Goal: Transaction & Acquisition: Purchase product/service

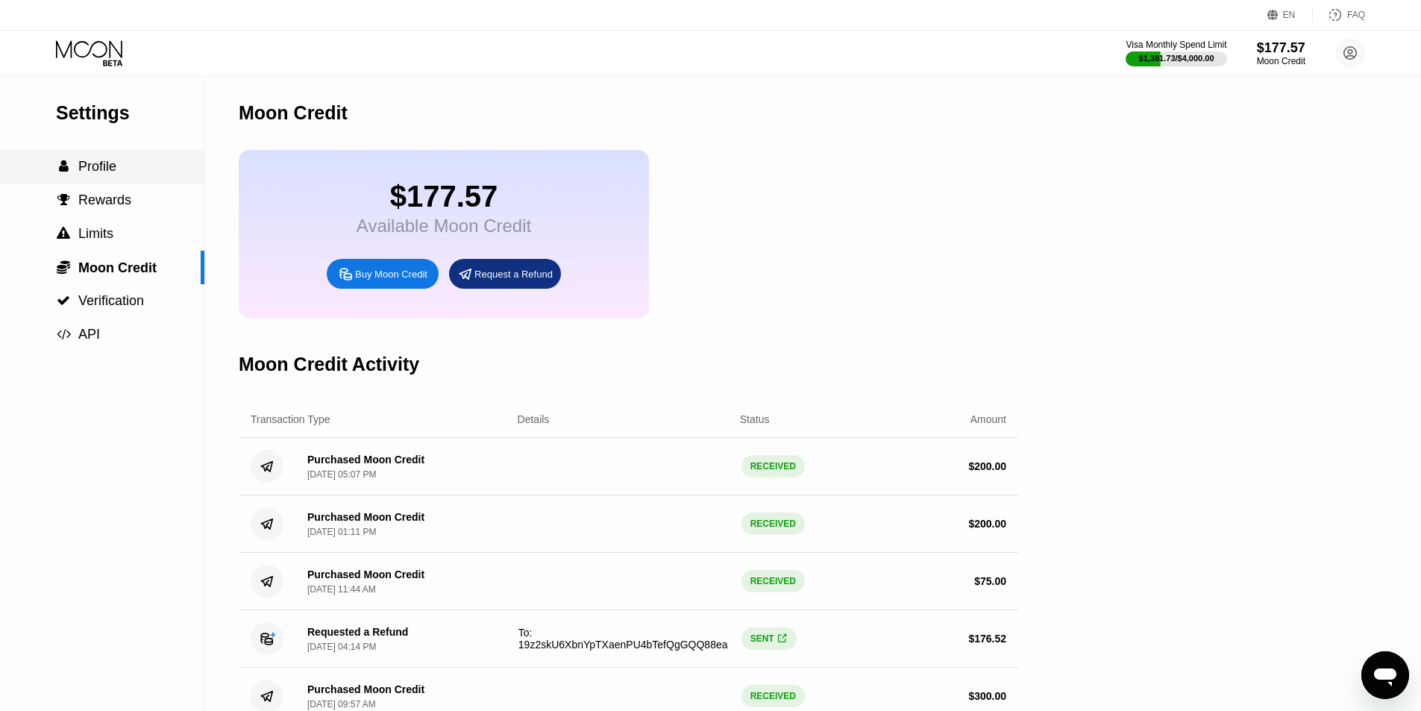
click at [101, 164] on span "Profile" at bounding box center [97, 166] width 38 height 15
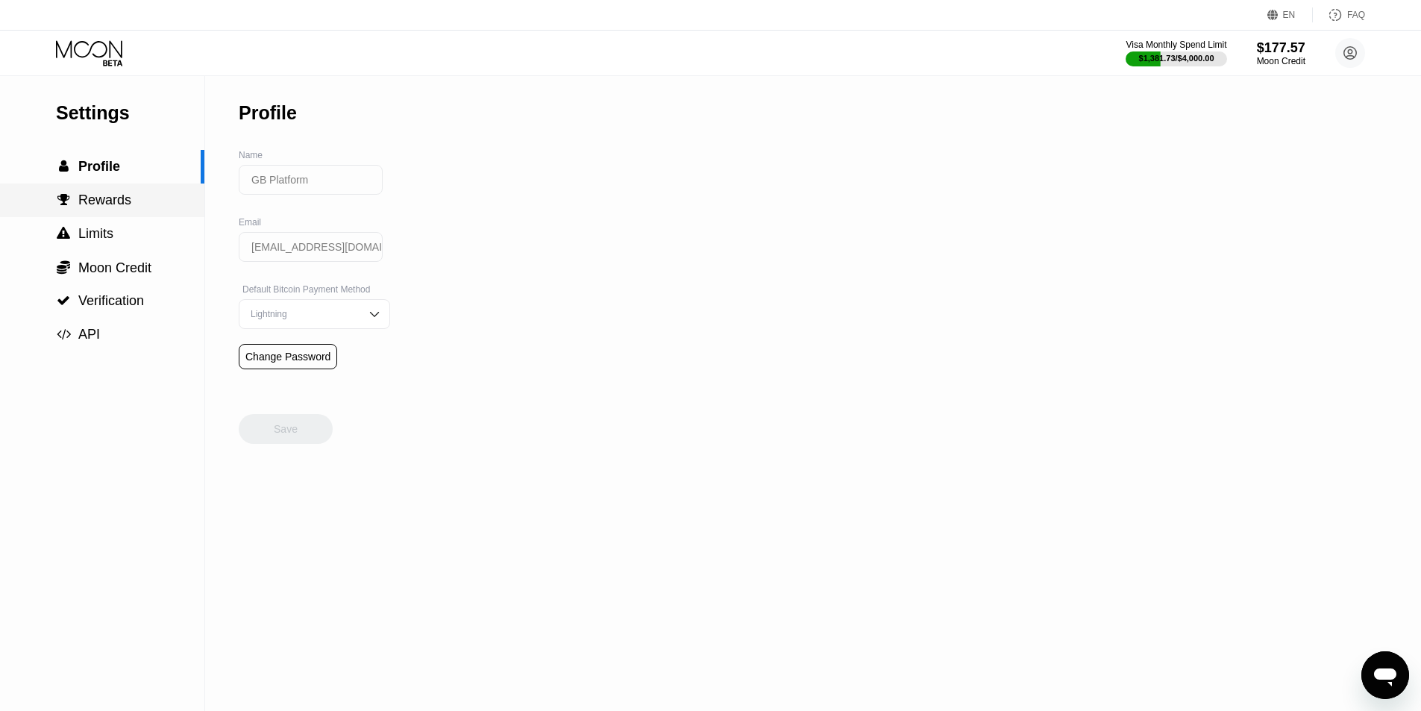
click at [105, 205] on span "Rewards" at bounding box center [104, 200] width 53 height 15
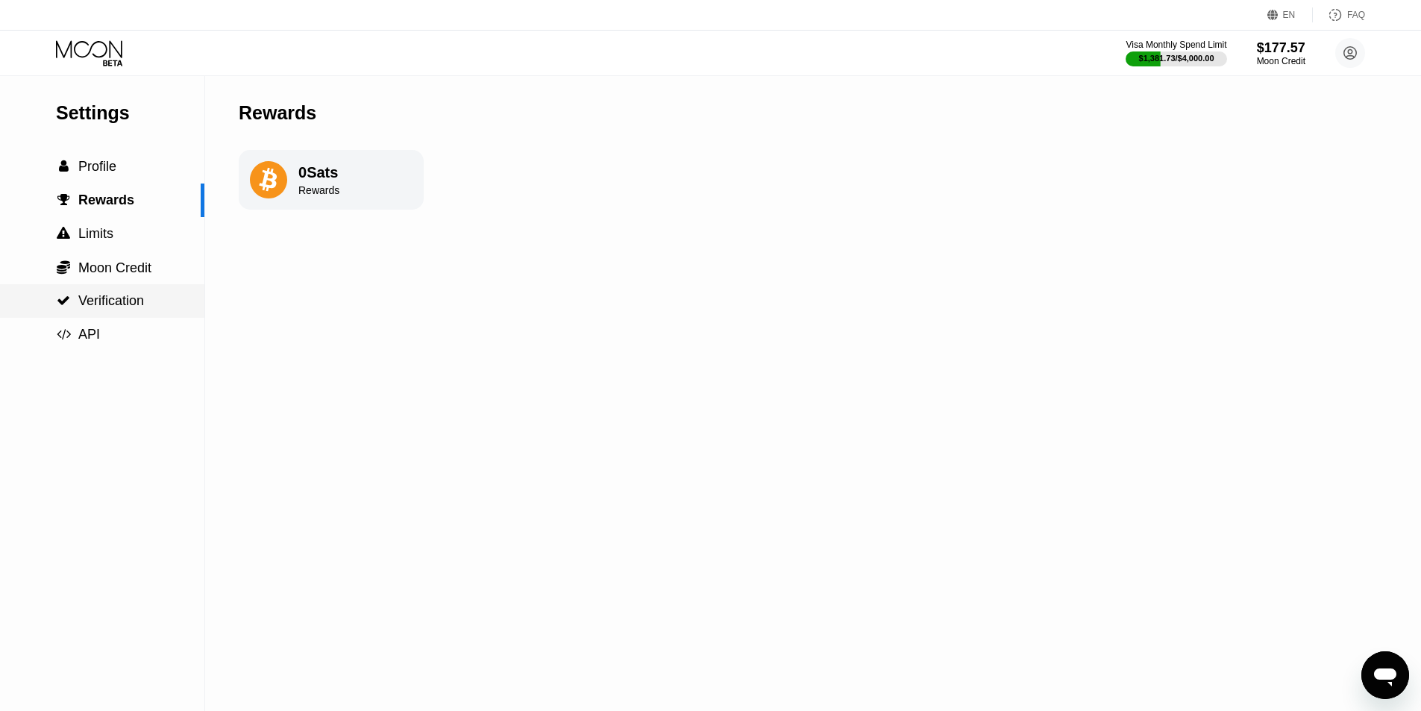
click at [113, 307] on span "Verification" at bounding box center [111, 300] width 66 height 15
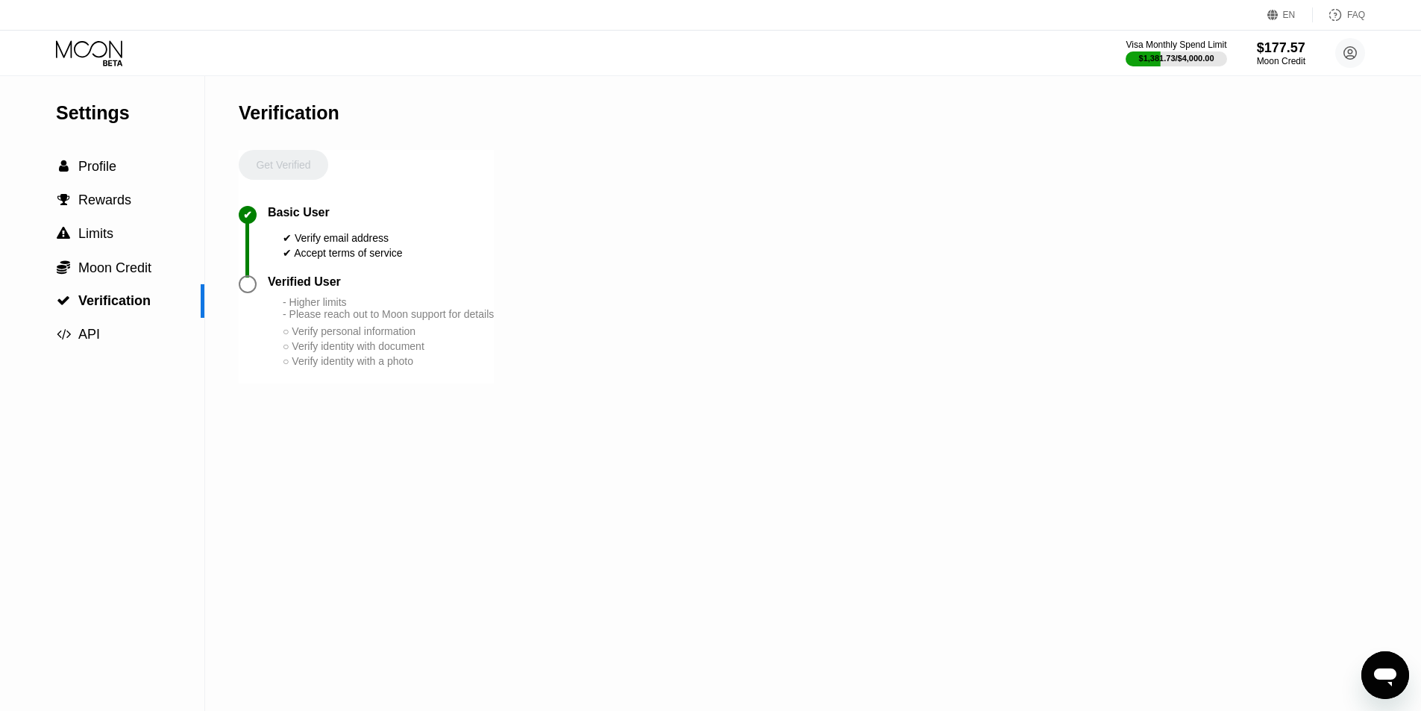
click at [98, 192] on div " Rewards" at bounding box center [102, 201] width 204 height 34
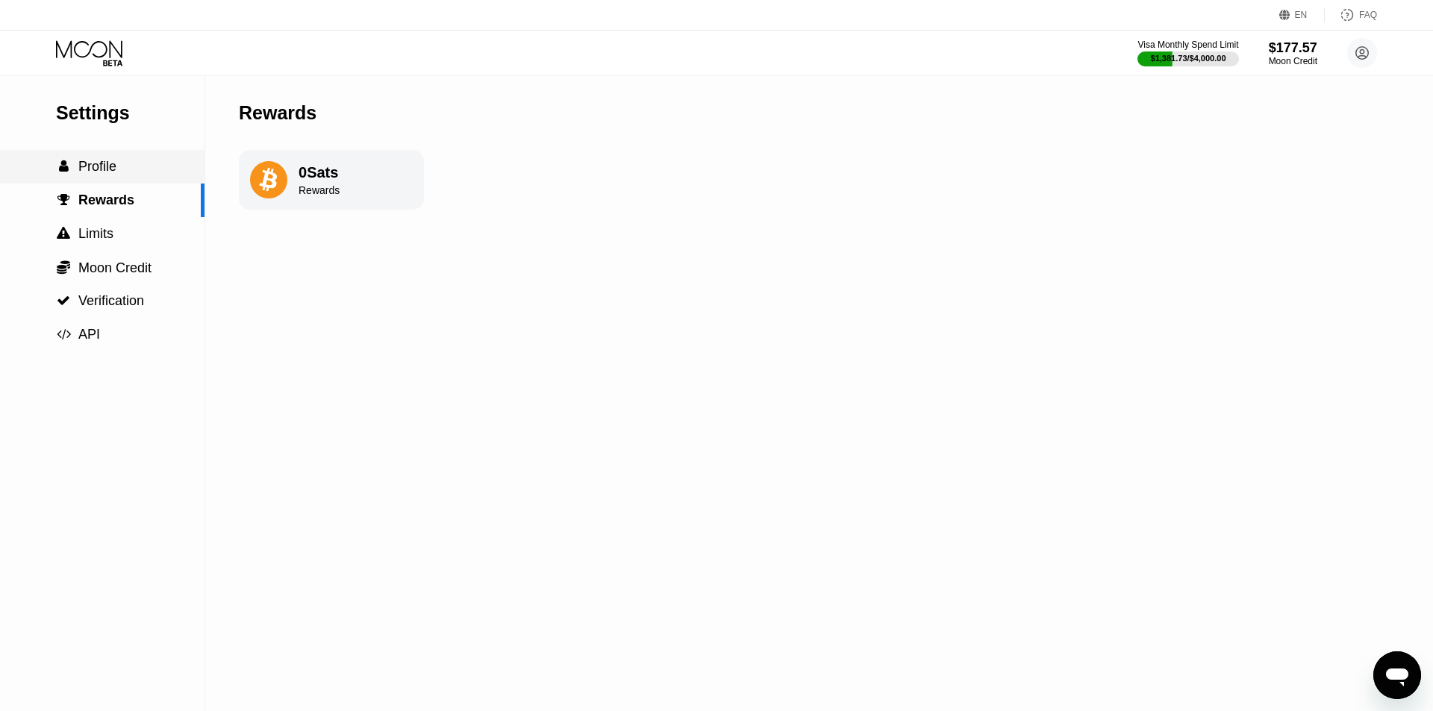
click at [98, 167] on span "Profile" at bounding box center [97, 166] width 38 height 15
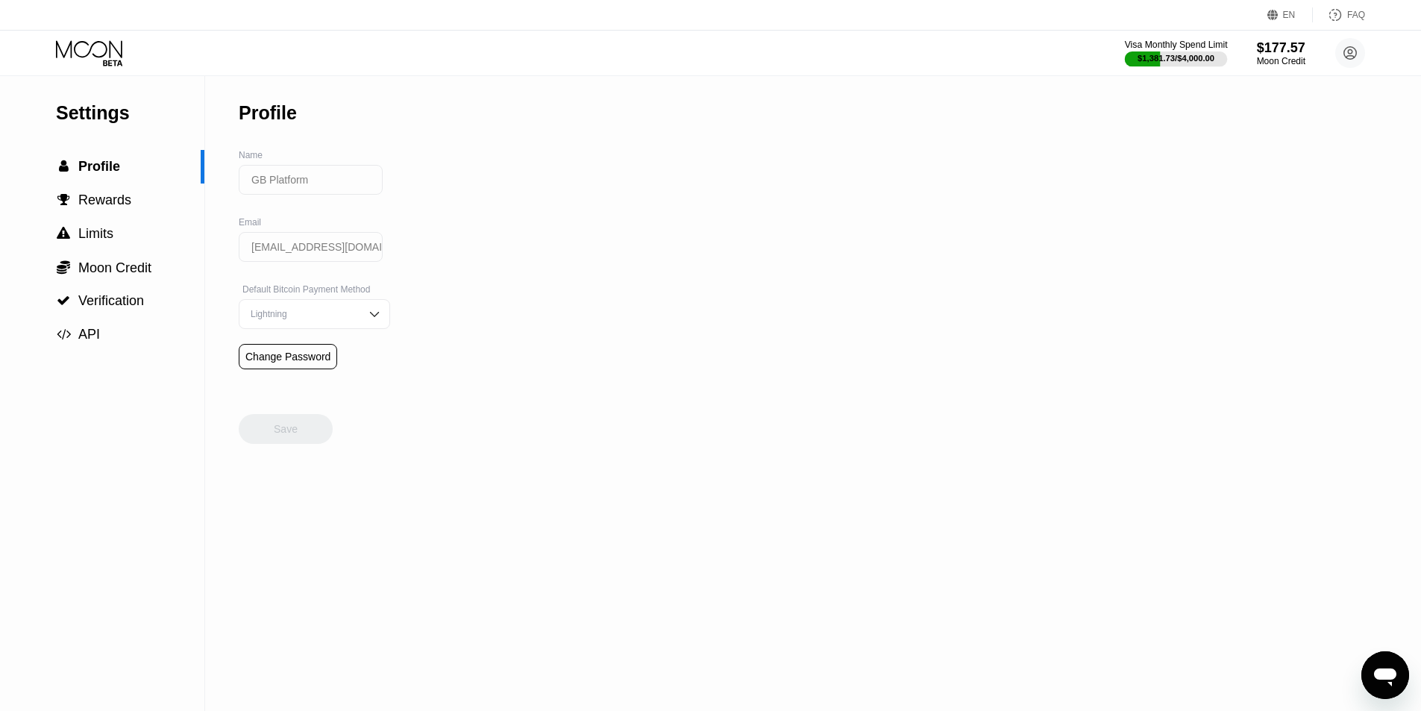
click at [1212, 47] on div "Visa Monthly Spend Limit" at bounding box center [1176, 45] width 103 height 10
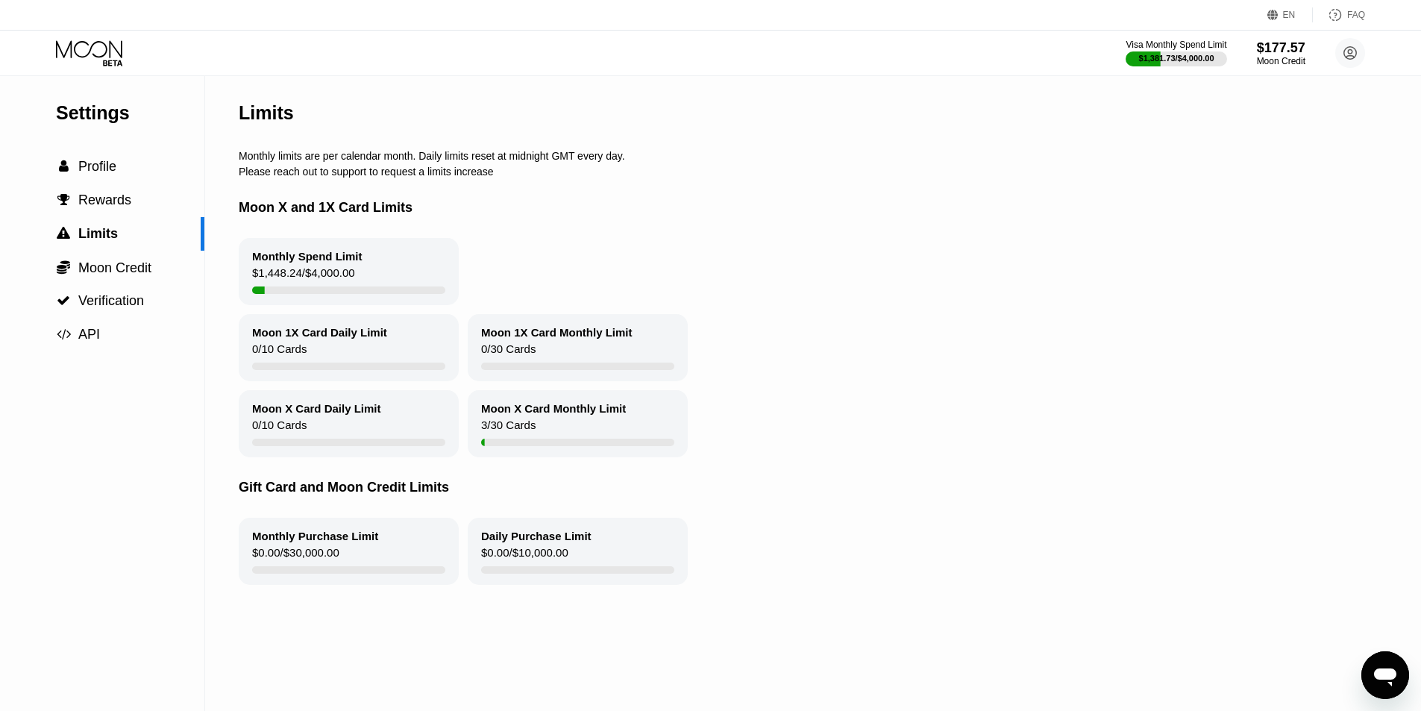
click at [86, 46] on icon at bounding box center [90, 53] width 69 height 26
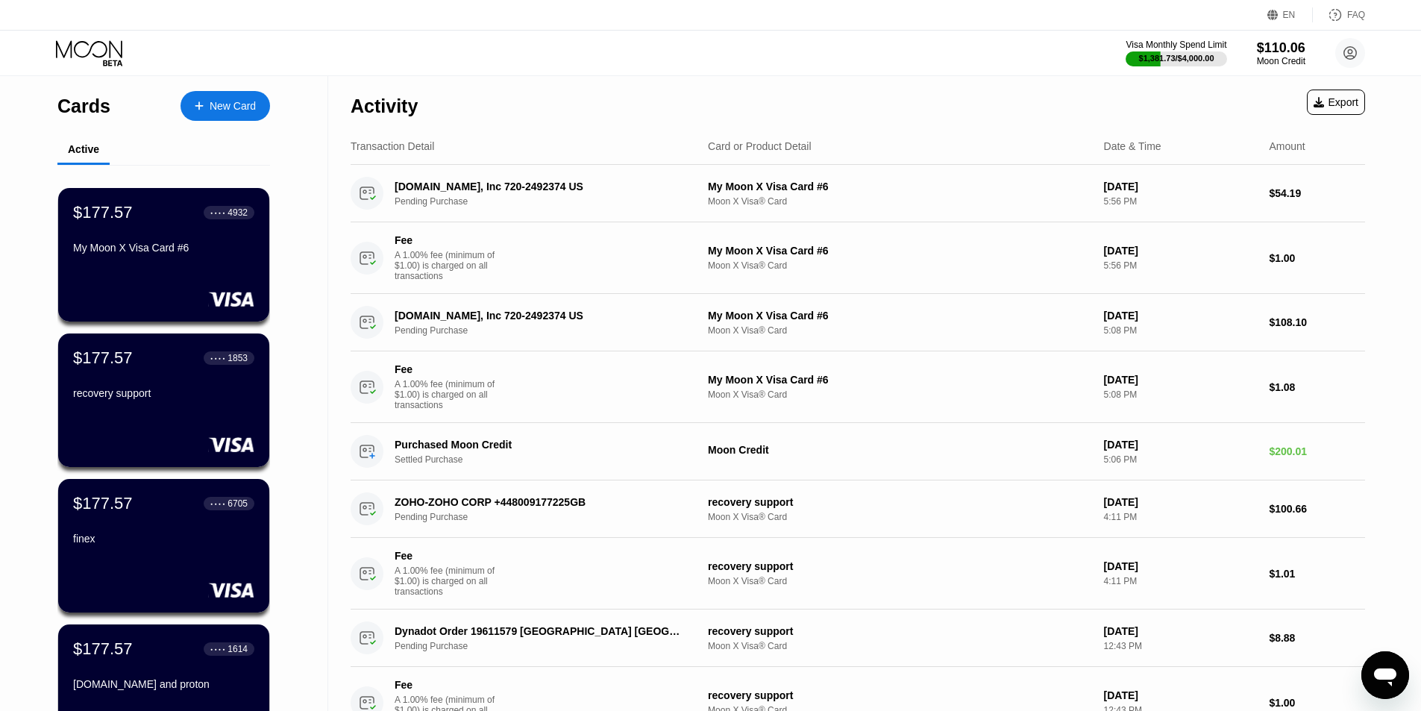
click at [219, 104] on div "New Card" at bounding box center [233, 106] width 46 height 13
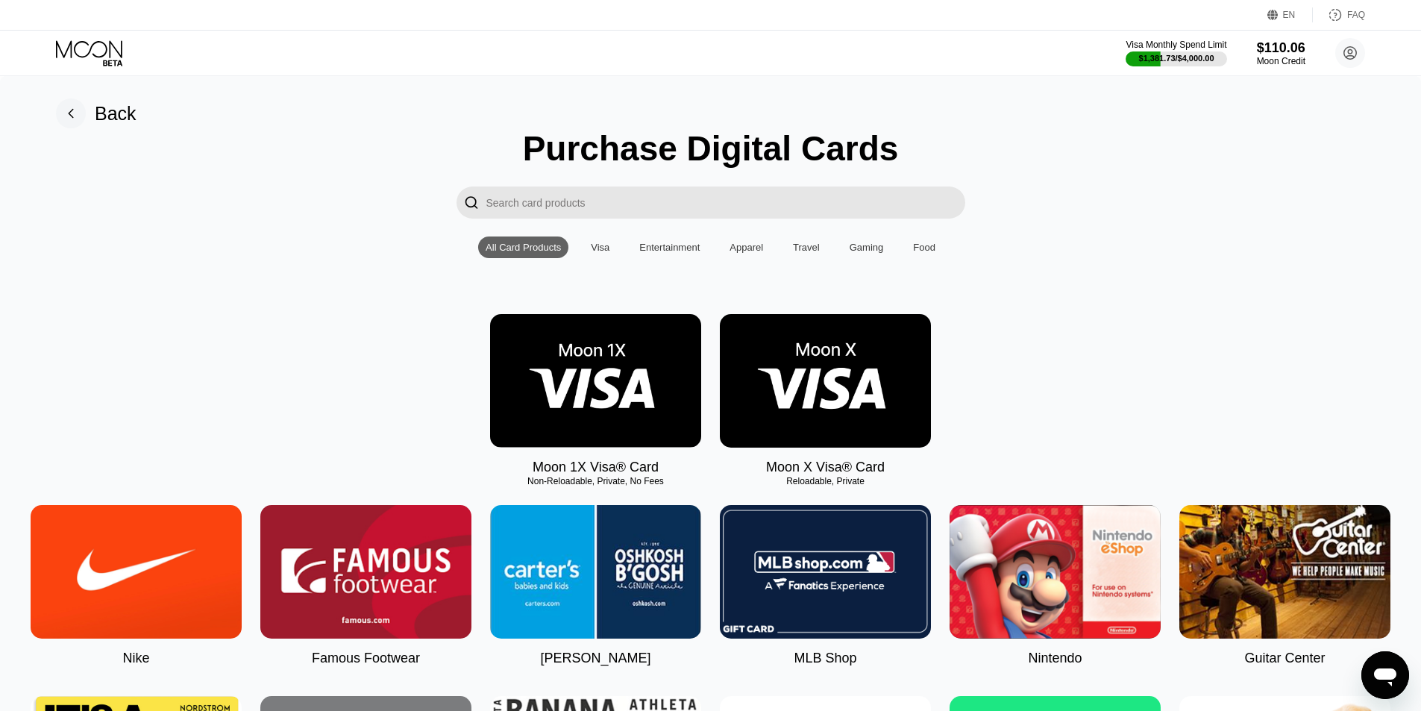
click at [596, 253] on div "Visa" at bounding box center [600, 247] width 19 height 11
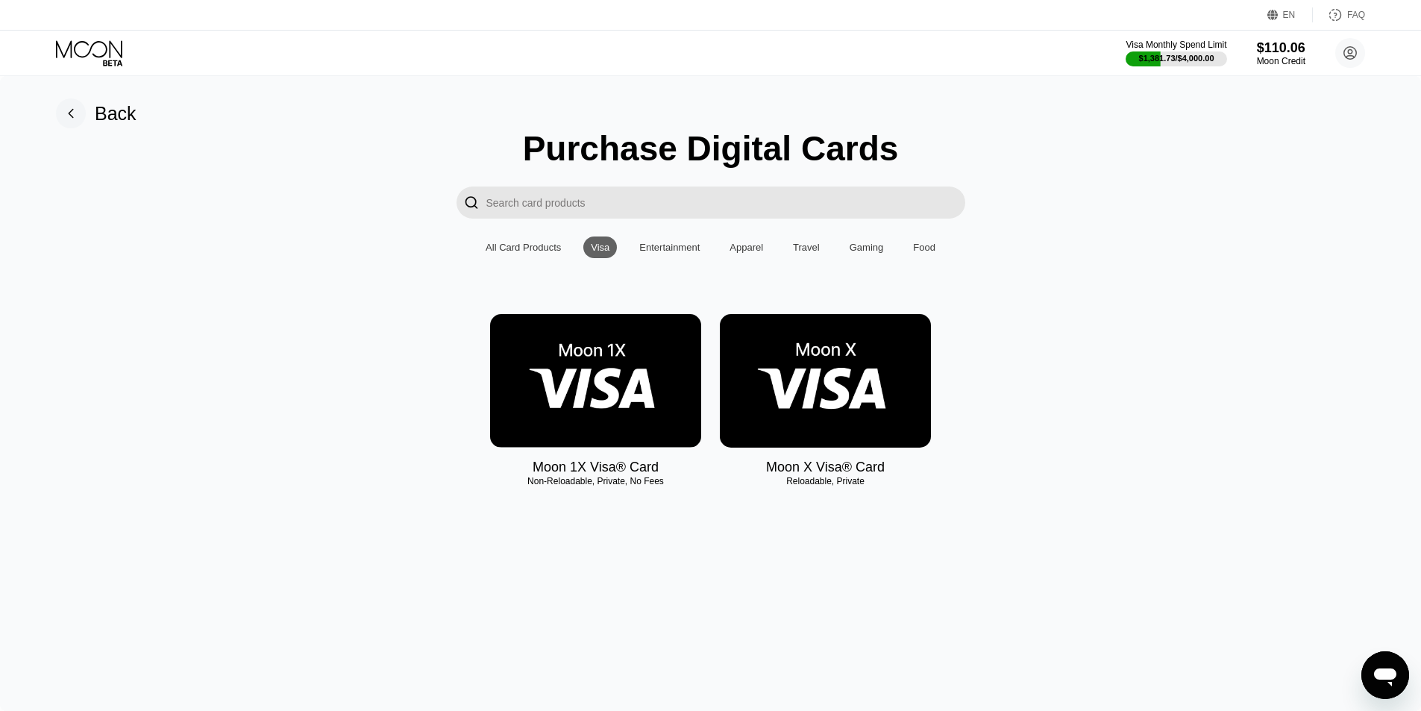
click at [770, 358] on img at bounding box center [825, 381] width 211 height 134
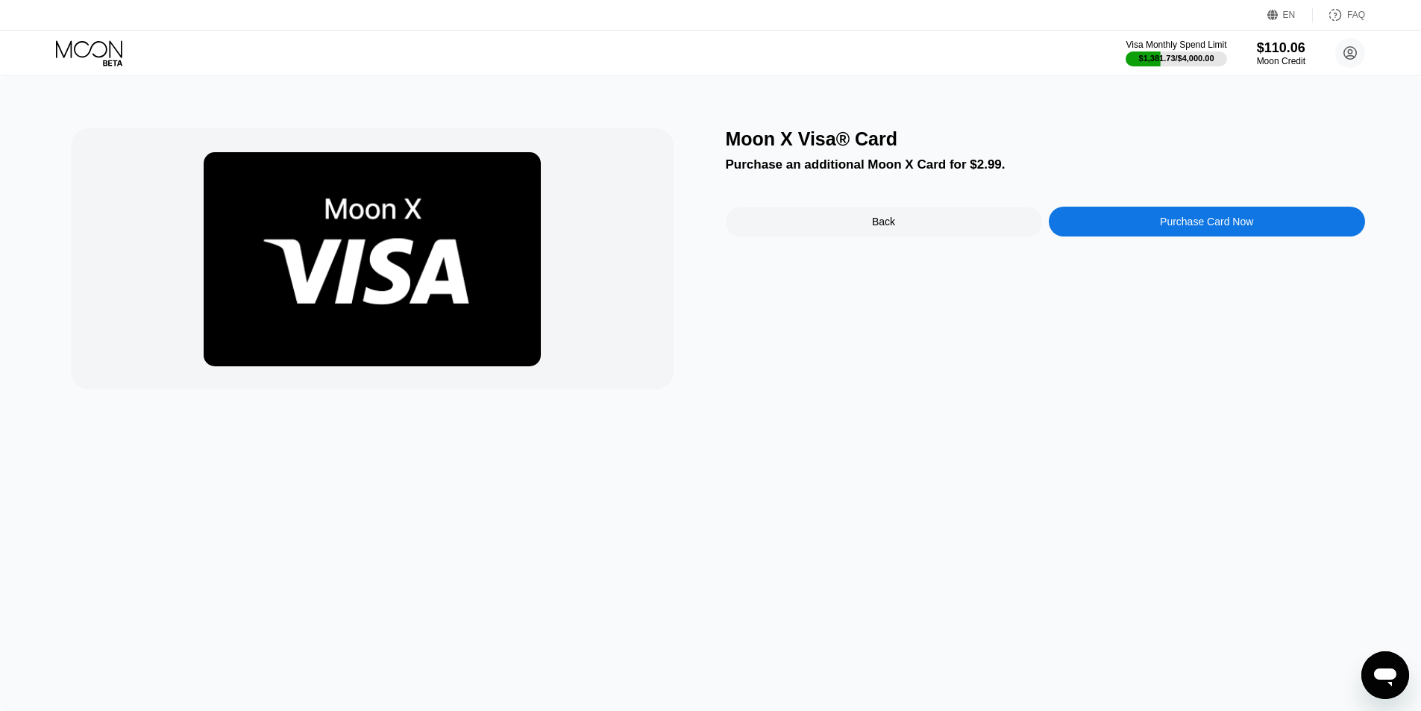
click at [1165, 228] on div "Purchase Card Now" at bounding box center [1206, 222] width 93 height 12
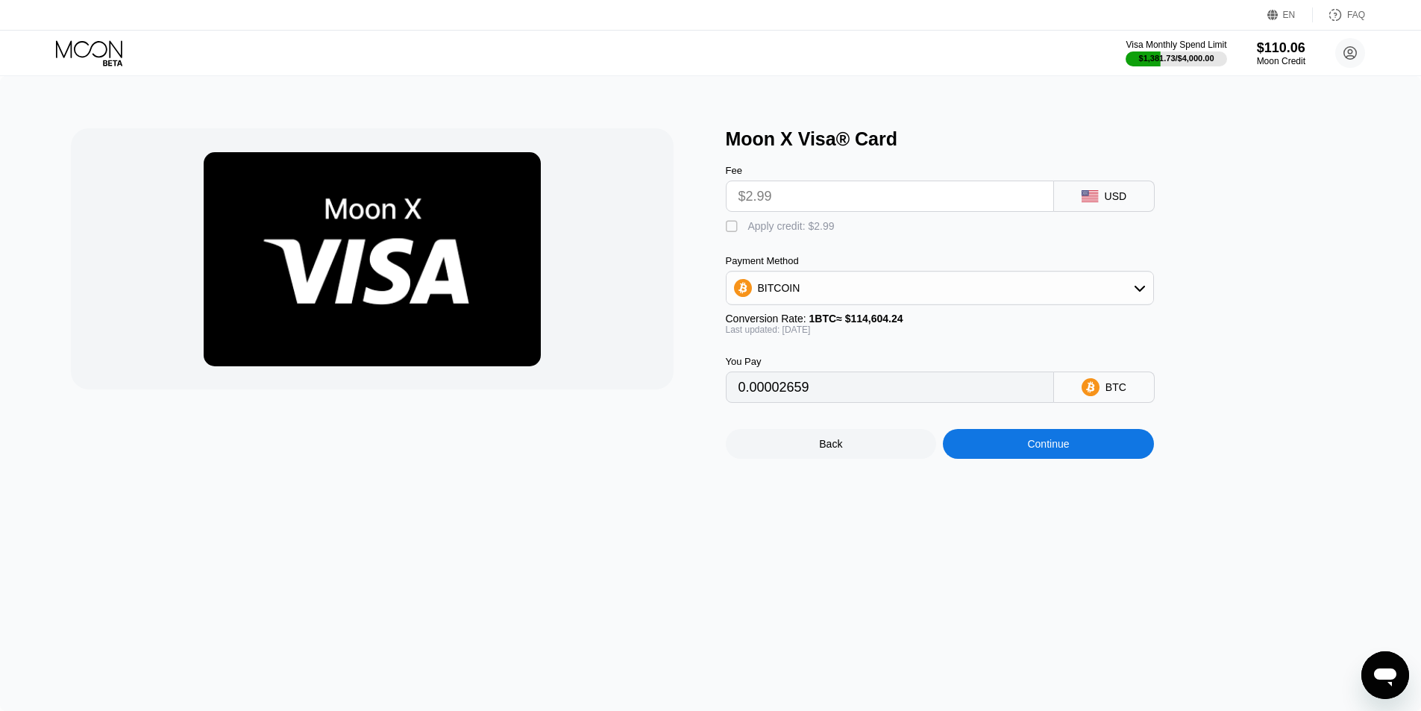
click at [731, 229] on div "" at bounding box center [733, 226] width 15 height 15
type input "0"
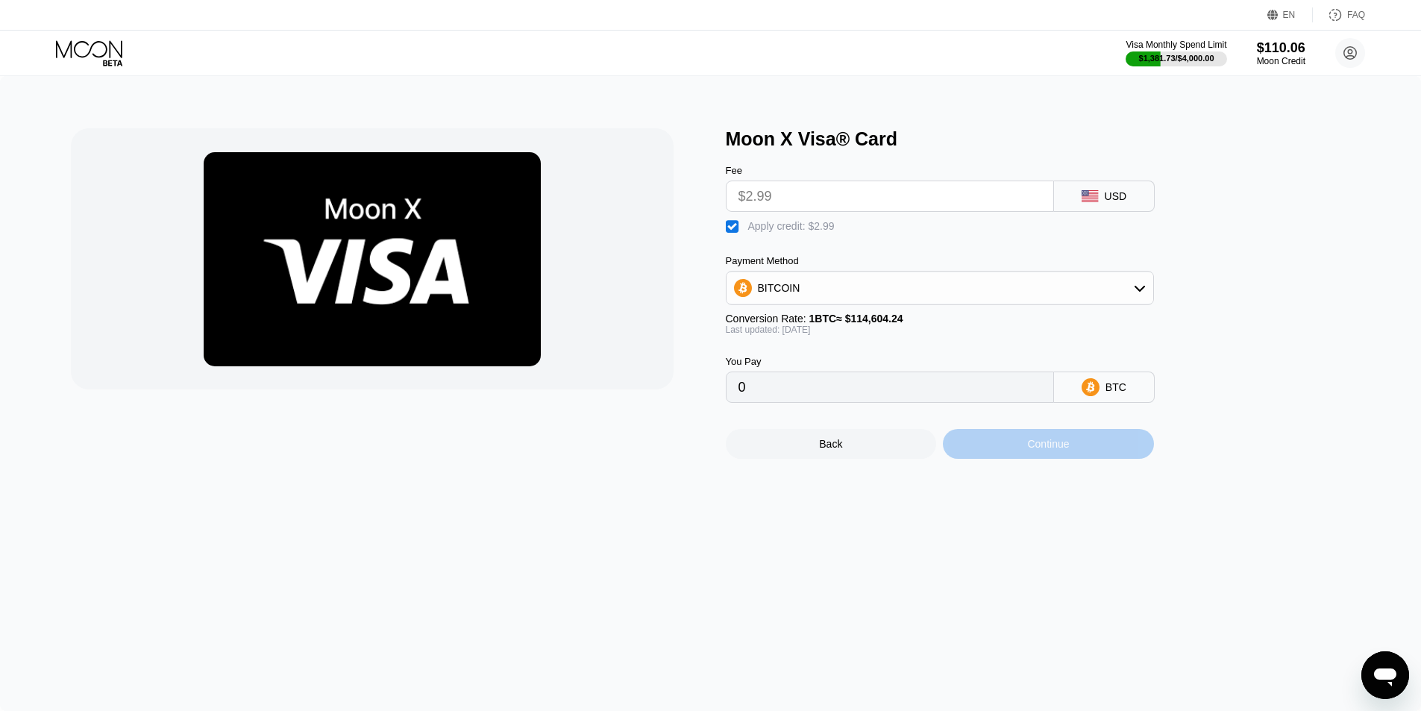
click at [1039, 450] on div "Continue" at bounding box center [1048, 444] width 42 height 12
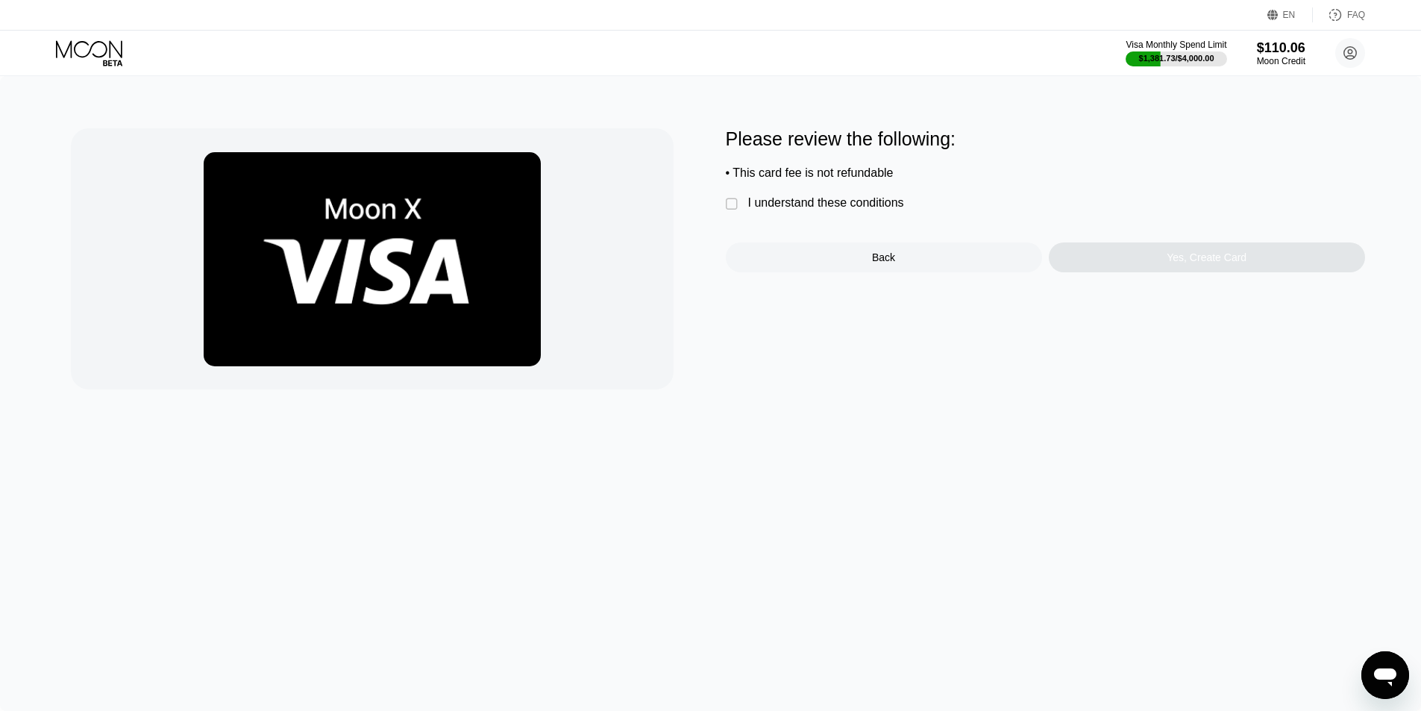
click at [784, 201] on div "Please review the following: • This card fee is not refundable  I understand t…" at bounding box center [1045, 200] width 639 height 144
click at [789, 208] on div "I understand these conditions" at bounding box center [826, 202] width 156 height 13
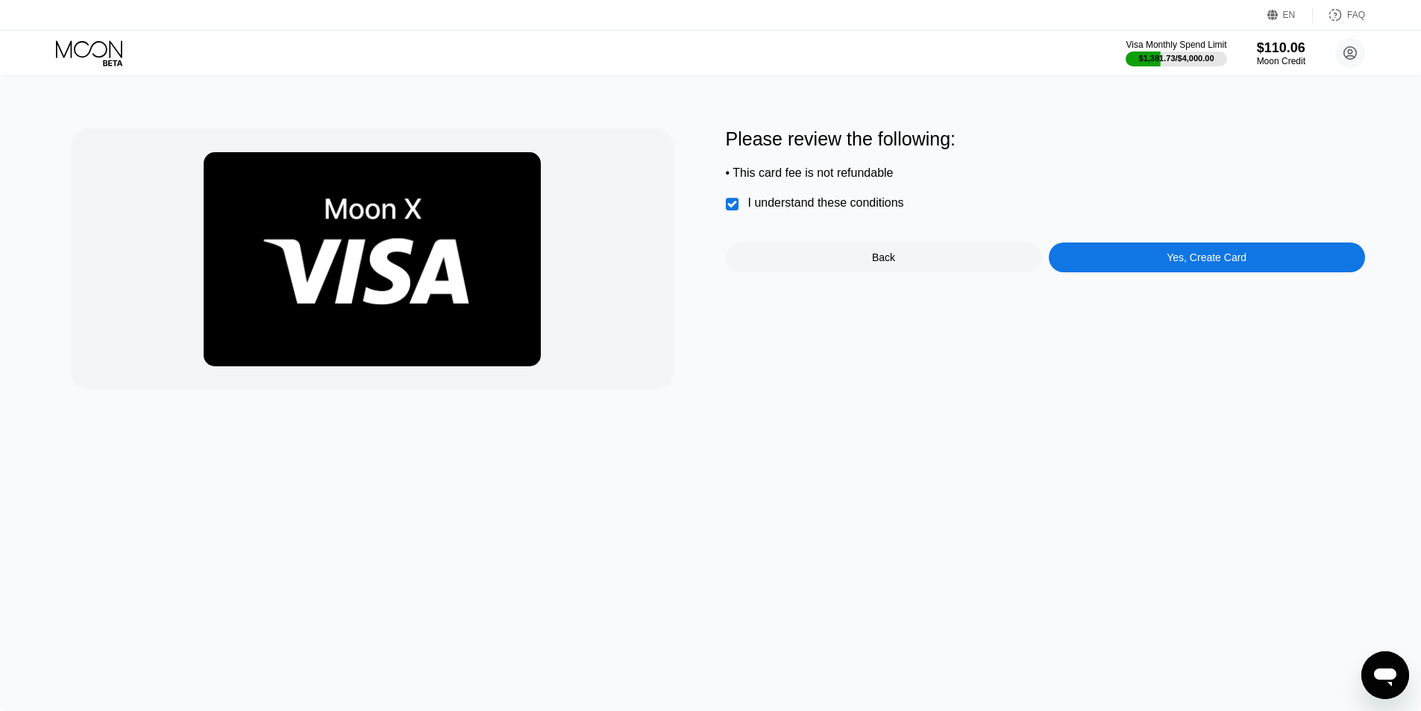
click at [1129, 267] on div "Yes, Create Card" at bounding box center [1207, 258] width 316 height 30
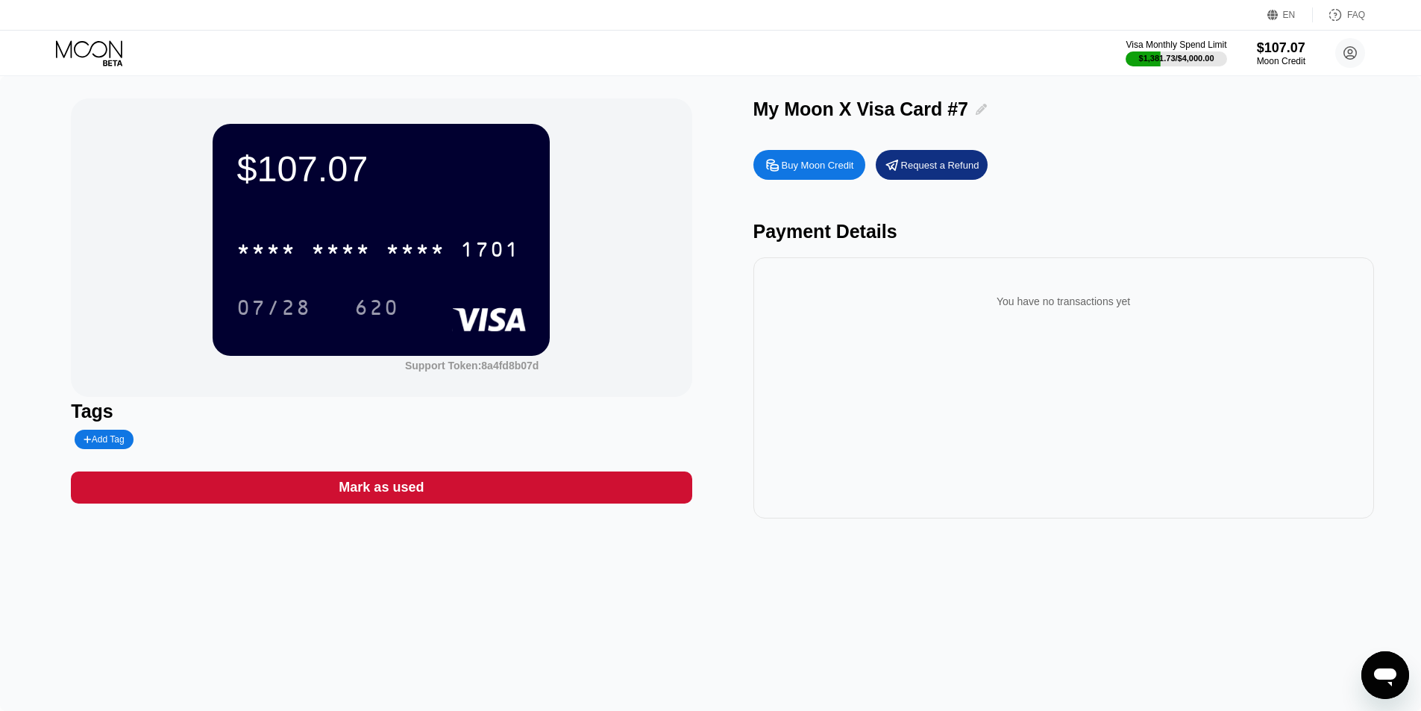
click at [977, 107] on icon at bounding box center [981, 109] width 11 height 11
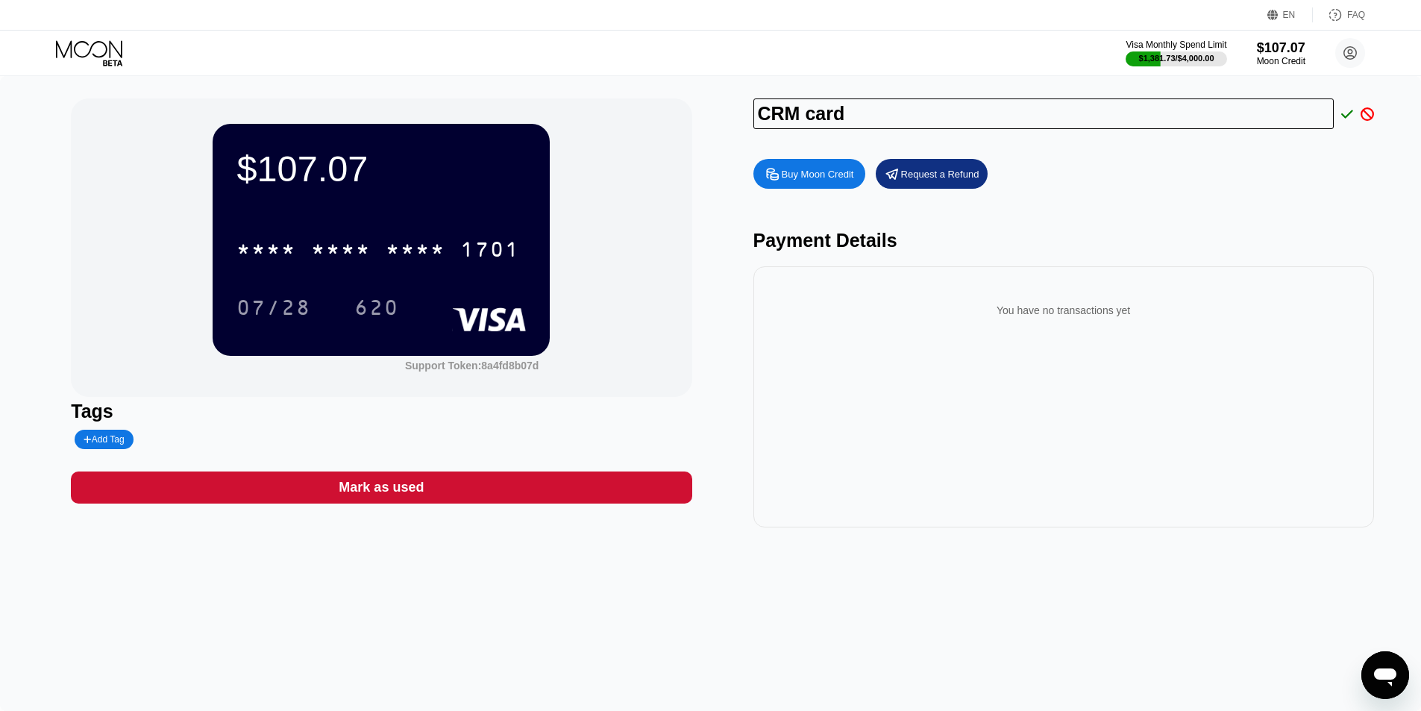
type input "CRM card"
click at [1264, 166] on div "Buy Moon Credit Request a Refund" at bounding box center [1064, 174] width 621 height 30
click at [1350, 112] on icon at bounding box center [1348, 113] width 12 height 13
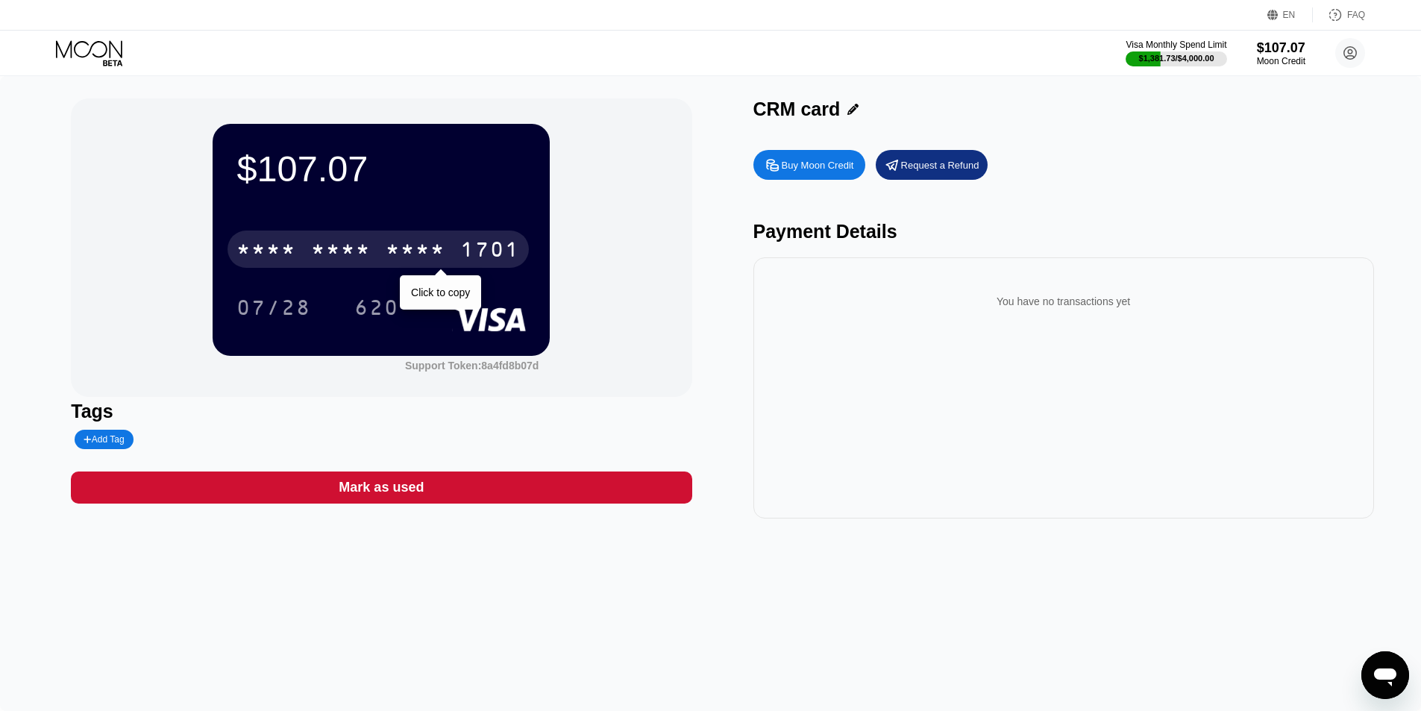
click at [359, 237] on div "* * * * * * * * * * * * 1701" at bounding box center [378, 249] width 301 height 37
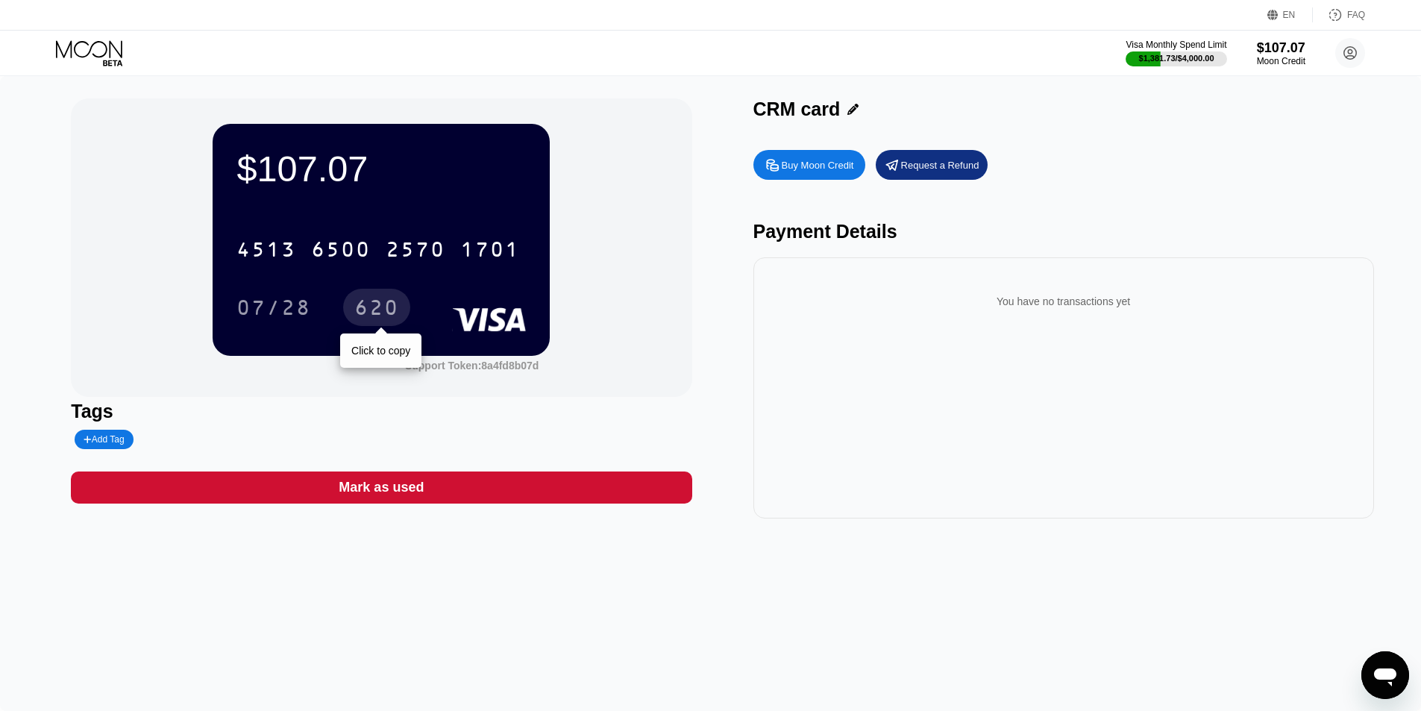
click at [378, 312] on div "620" at bounding box center [376, 310] width 45 height 24
